Goal: Navigation & Orientation: Find specific page/section

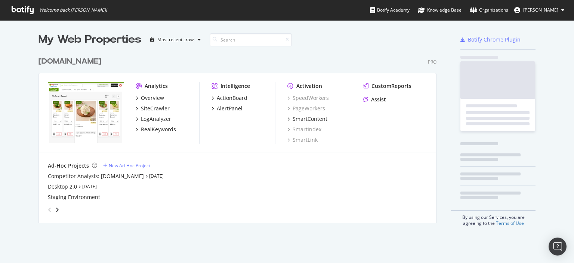
scroll to position [170, 398]
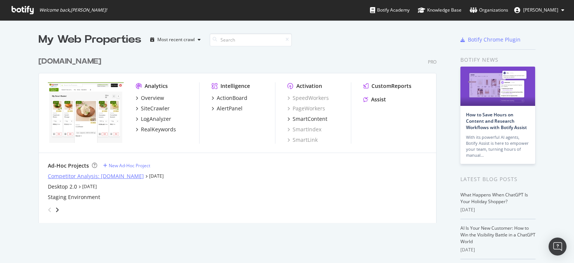
click at [118, 175] on div "Competitor Analysis: [DOMAIN_NAME]" at bounding box center [96, 175] width 96 height 7
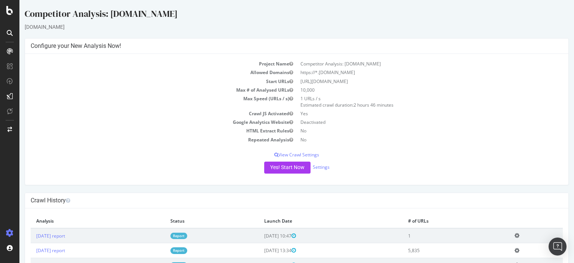
scroll to position [29, 0]
